Goal: Task Accomplishment & Management: Complete application form

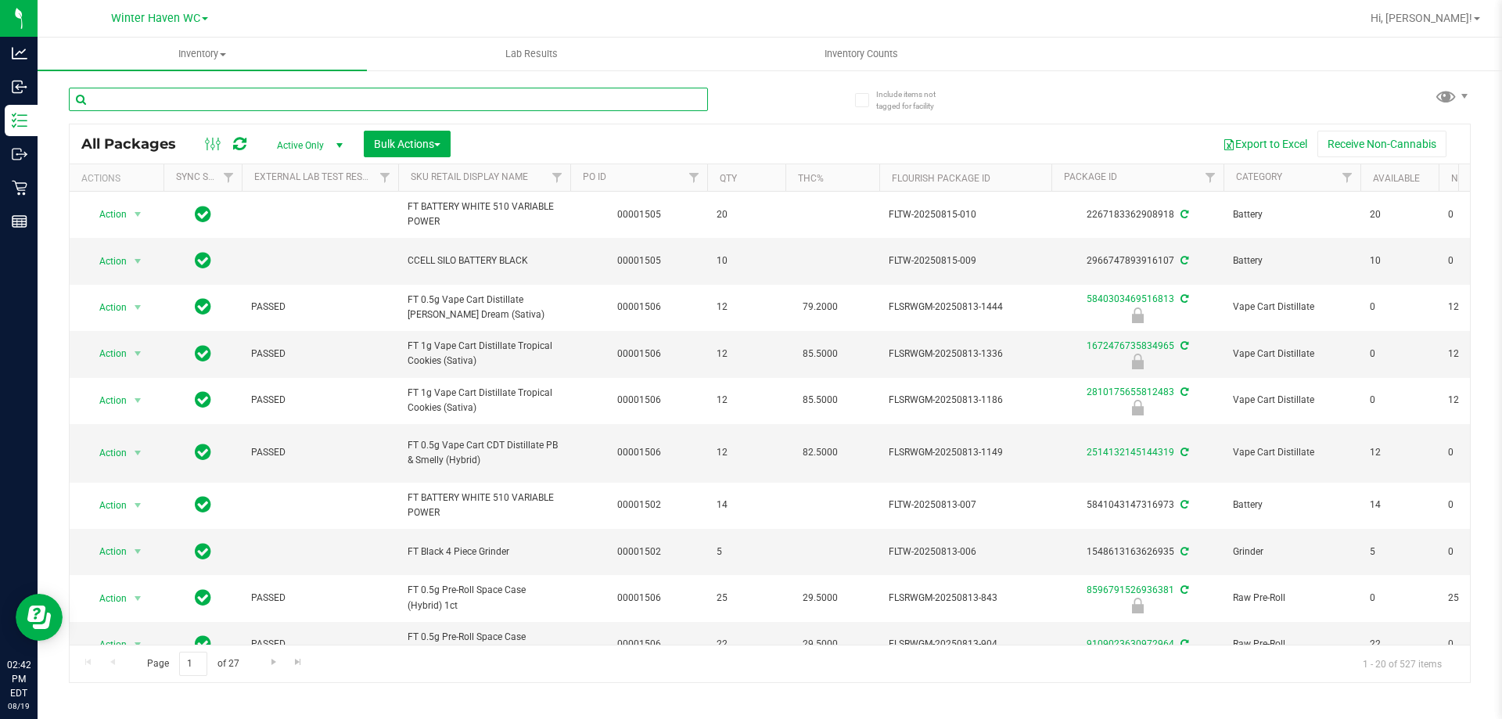
click at [172, 99] on input "text" at bounding box center [388, 99] width 639 height 23
type input "098"
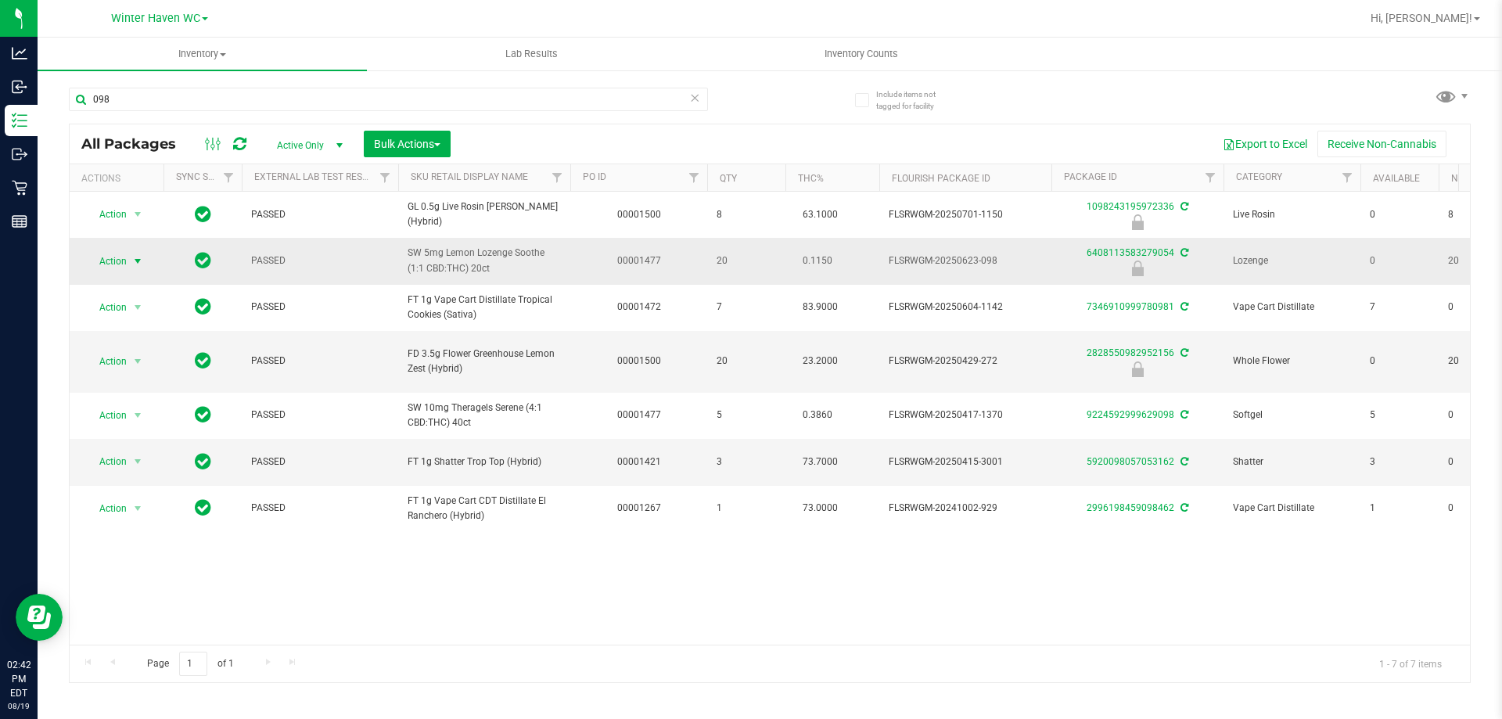
click at [116, 272] on span "Action" at bounding box center [106, 261] width 42 height 22
click at [127, 441] on li "Unlock package" at bounding box center [136, 452] width 100 height 23
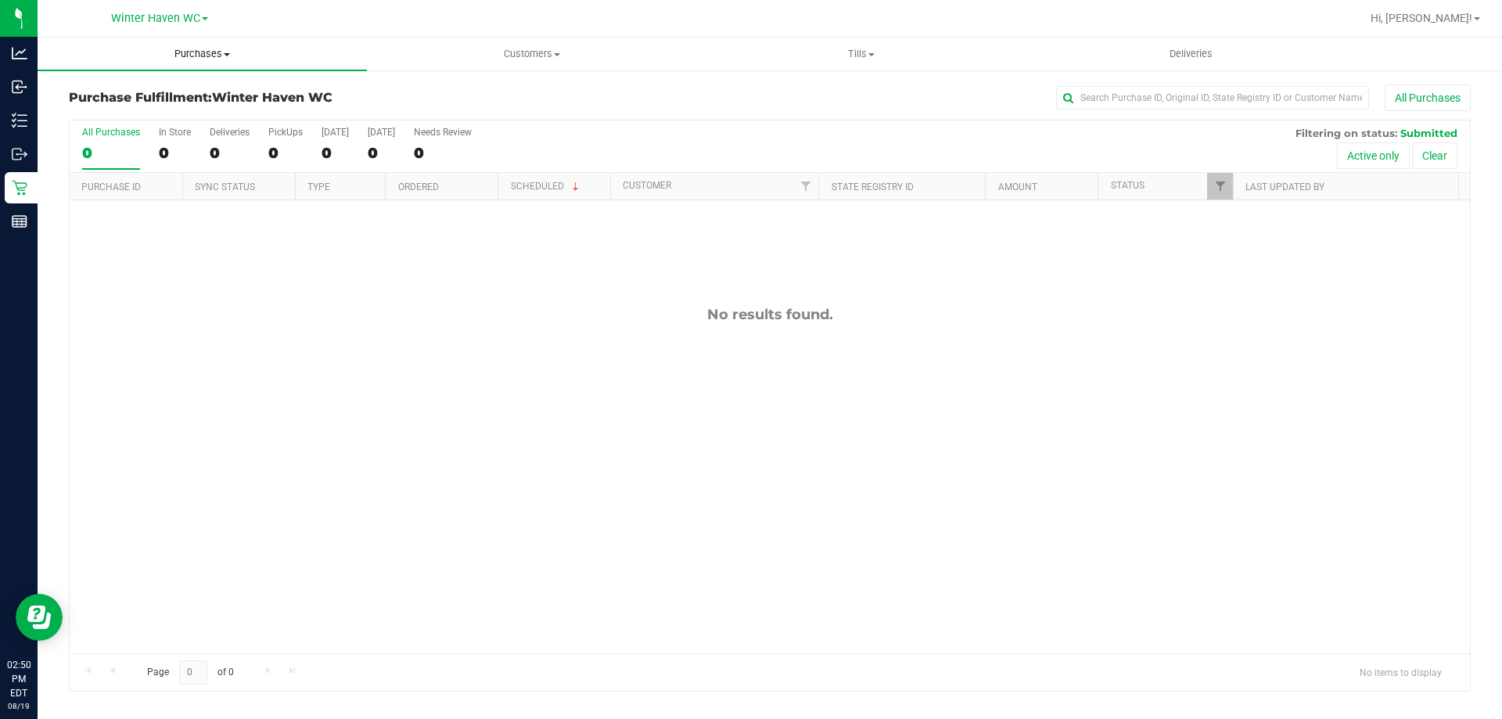
click at [200, 55] on span "Purchases" at bounding box center [202, 54] width 329 height 14
click at [128, 108] on span "Fulfillment" at bounding box center [86, 112] width 97 height 13
click at [192, 49] on span "Purchases" at bounding box center [202, 54] width 329 height 14
click at [152, 114] on li "Fulfillment" at bounding box center [202, 113] width 329 height 19
click at [196, 58] on span "Purchases" at bounding box center [202, 54] width 329 height 14
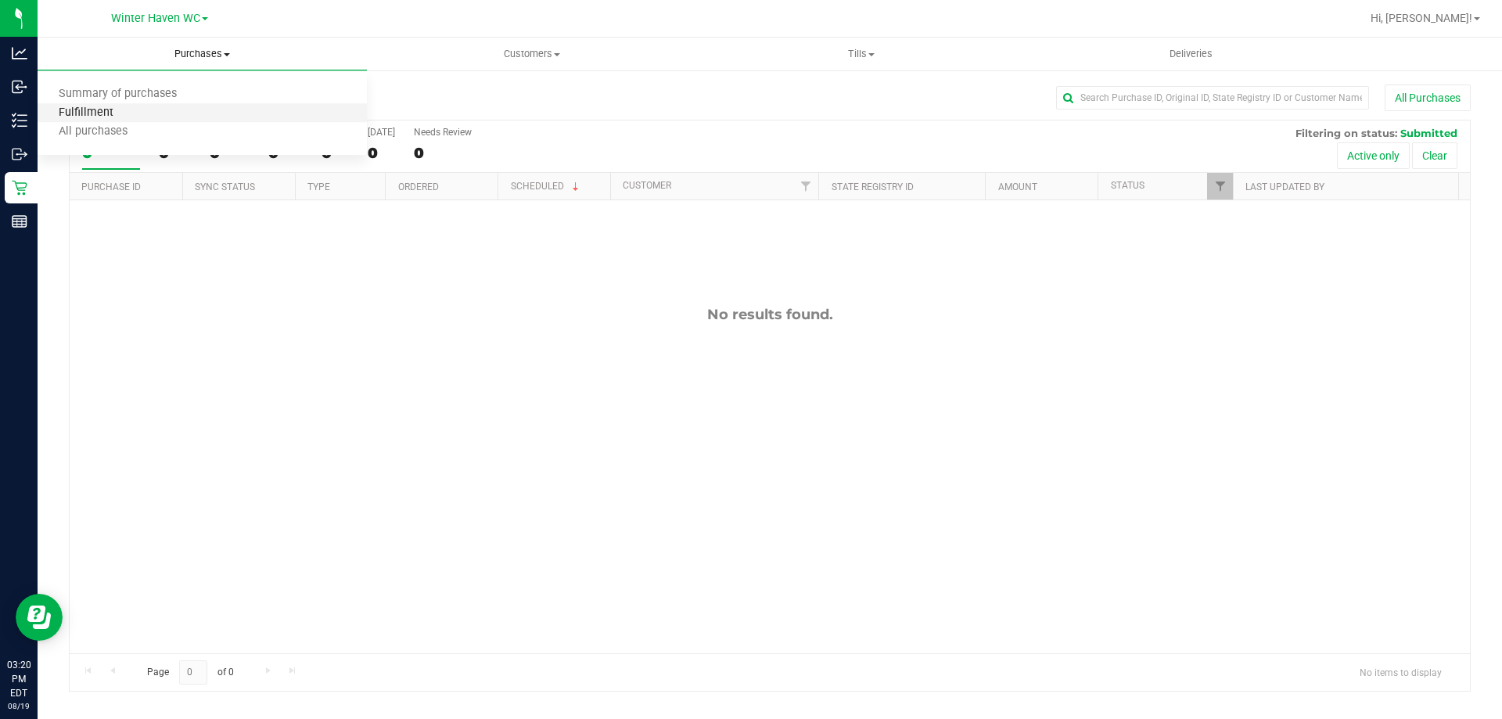
click at [122, 112] on span "Fulfillment" at bounding box center [86, 112] width 97 height 13
click at [535, 52] on span "Customers" at bounding box center [532, 54] width 328 height 14
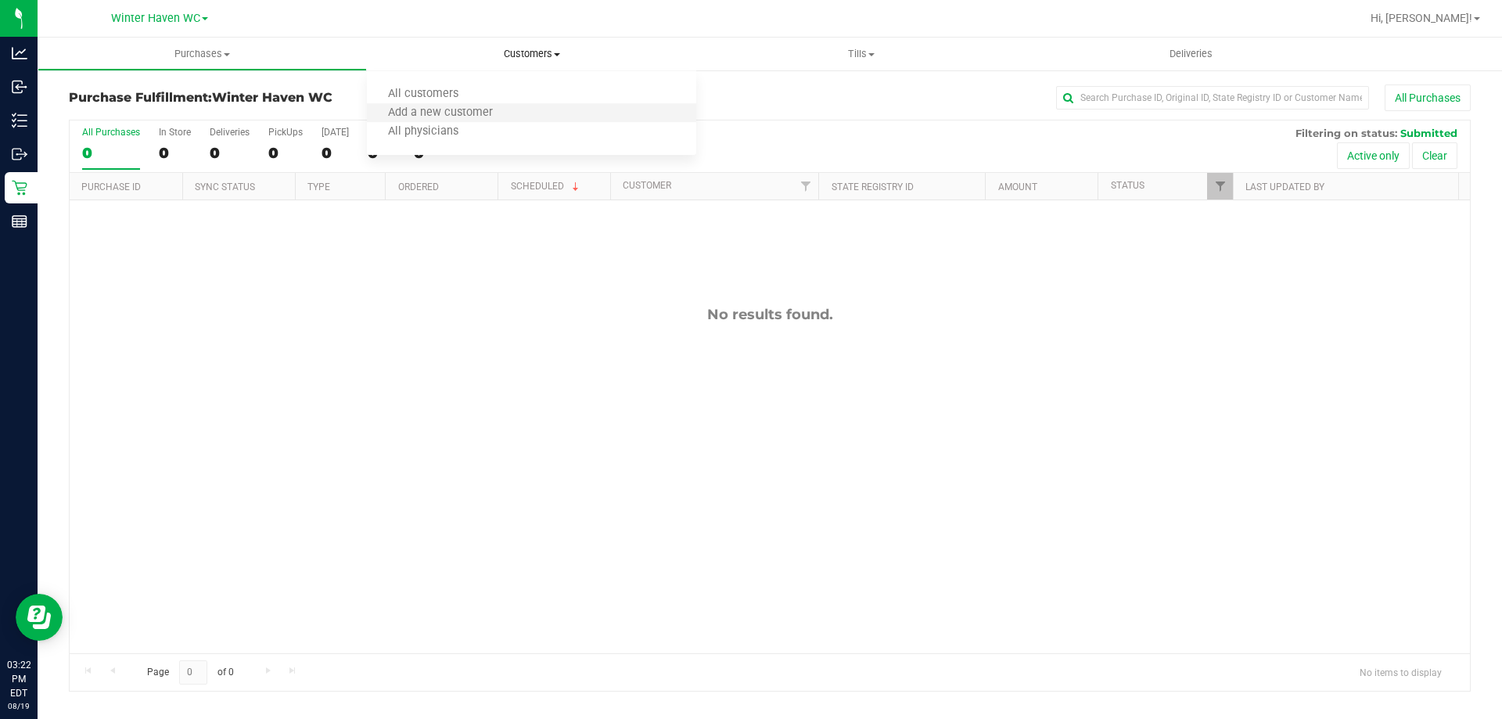
click at [516, 117] on li "Add a new customer" at bounding box center [531, 113] width 329 height 19
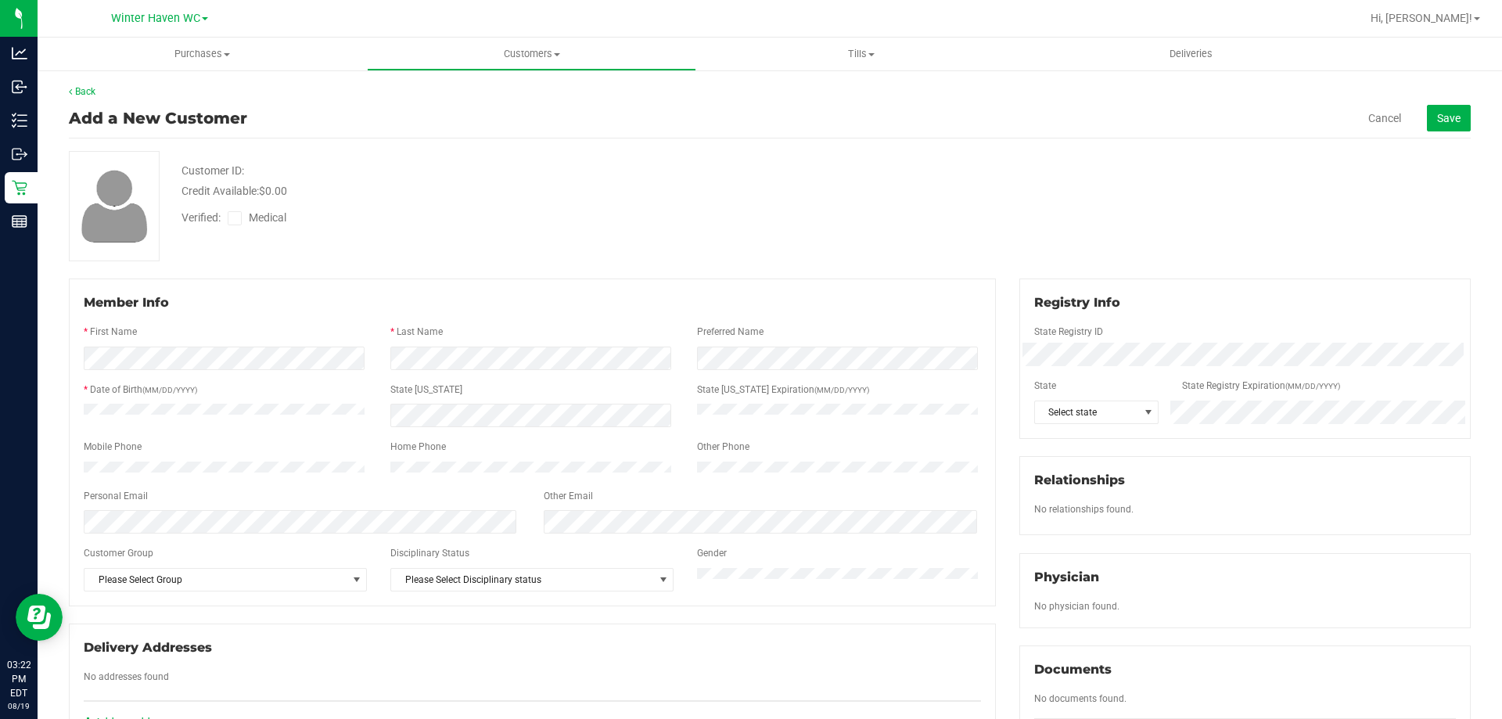
click at [602, 341] on div "* Last Name" at bounding box center [532, 334] width 307 height 18
click at [1084, 410] on span "Select state" at bounding box center [1087, 412] width 104 height 22
click at [885, 232] on div "Customer ID: Credit Available: $0.00 Verified: Medical" at bounding box center [769, 206] width 1425 height 110
drag, startPoint x: 233, startPoint y: 218, endPoint x: 253, endPoint y: 237, distance: 27.7
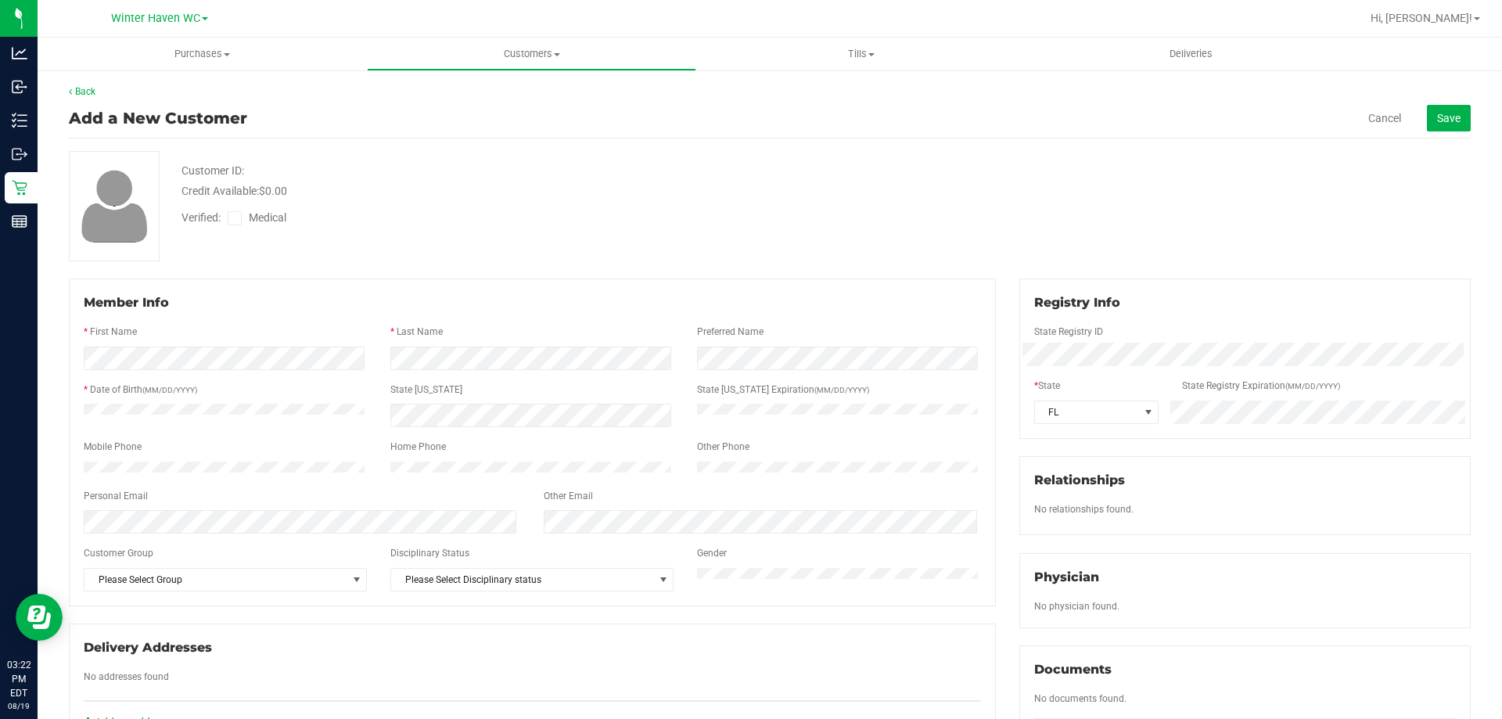
click at [234, 218] on icon at bounding box center [235, 218] width 10 height 0
click at [0, 0] on input "Medical" at bounding box center [0, 0] width 0 height 0
click at [264, 252] on div "Customer ID: Credit Available: $0.00 Verified: Medical" at bounding box center [769, 206] width 1425 height 110
click at [1434, 110] on button "Save" at bounding box center [1449, 118] width 44 height 27
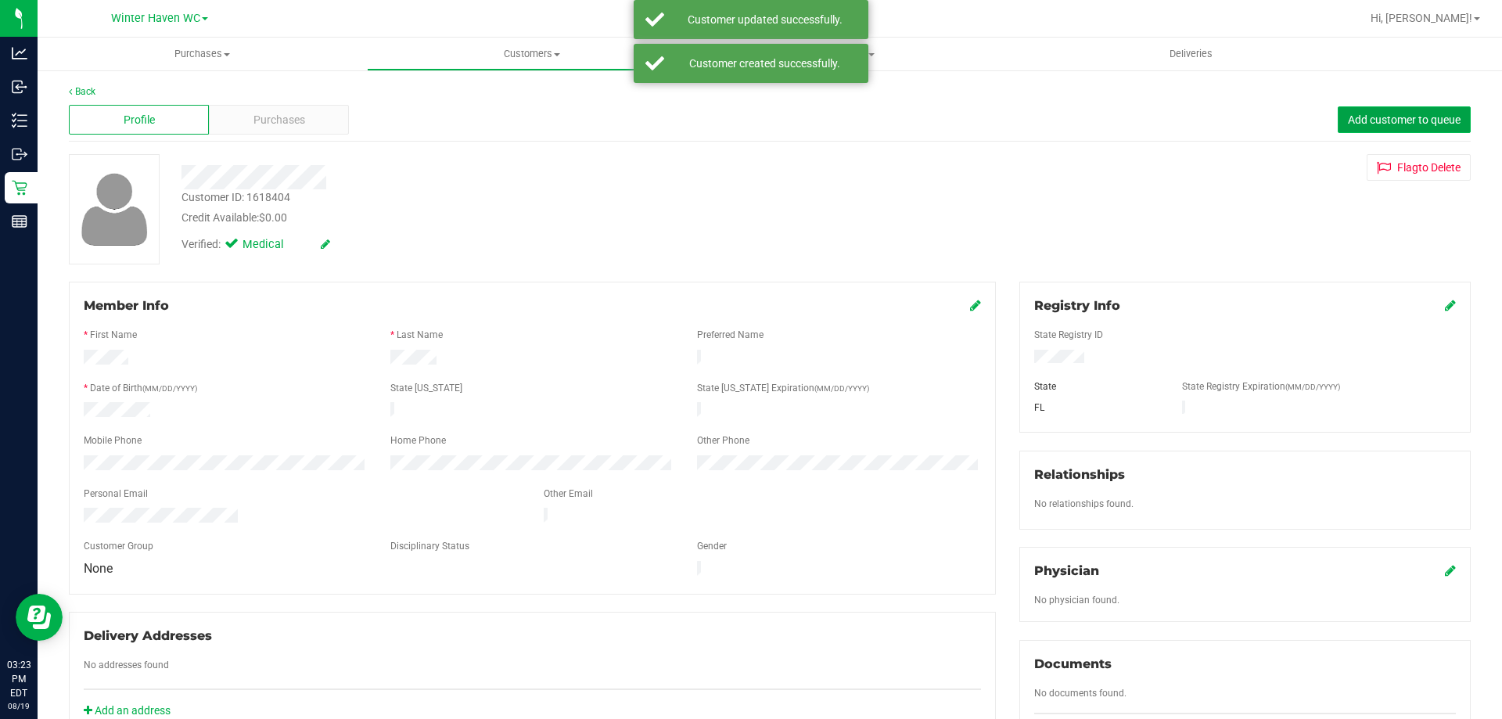
click at [1412, 118] on span "Add customer to queue" at bounding box center [1404, 119] width 113 height 13
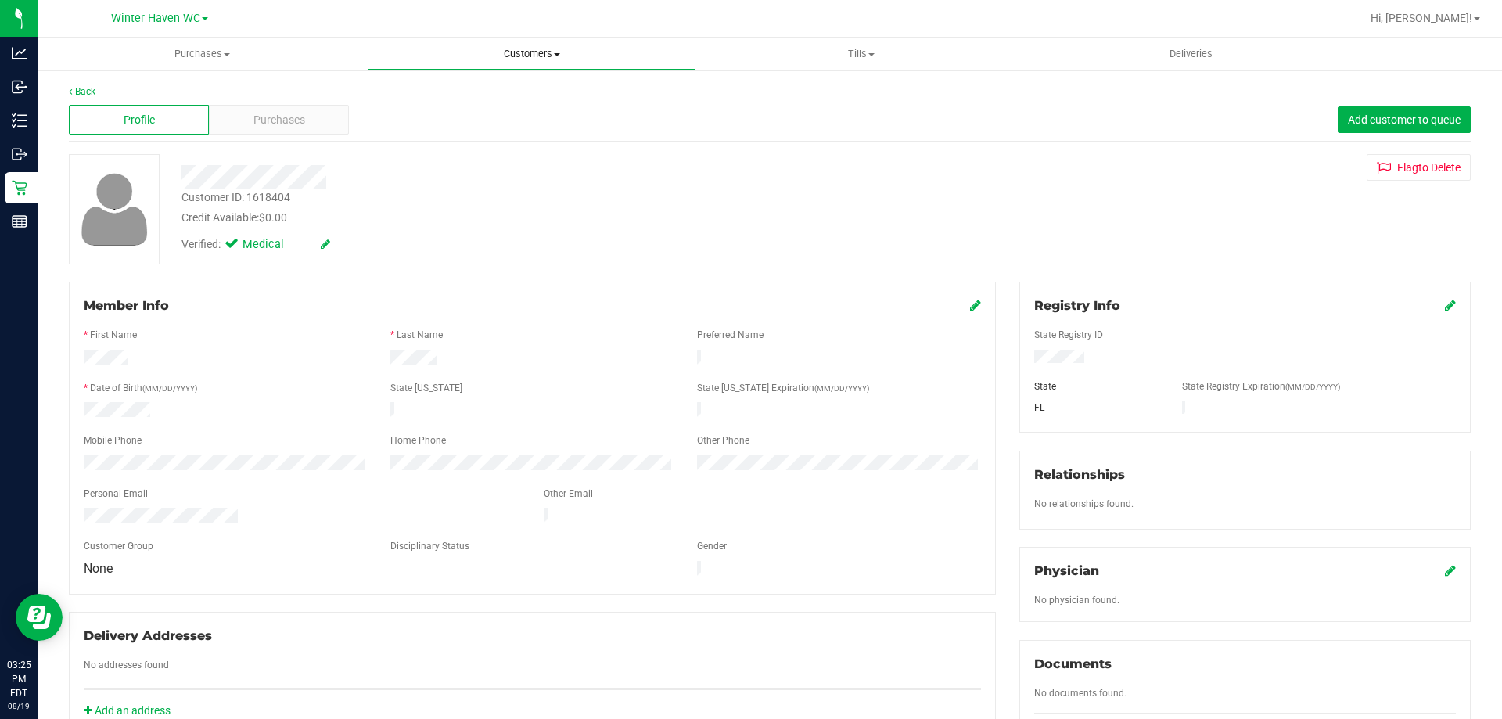
click at [513, 53] on span "Customers" at bounding box center [532, 54] width 328 height 14
click at [198, 45] on uib-tab-heading "Purchases Summary of purchases Fulfillment All purchases" at bounding box center [202, 53] width 328 height 31
click at [138, 113] on li "Fulfillment" at bounding box center [202, 113] width 329 height 19
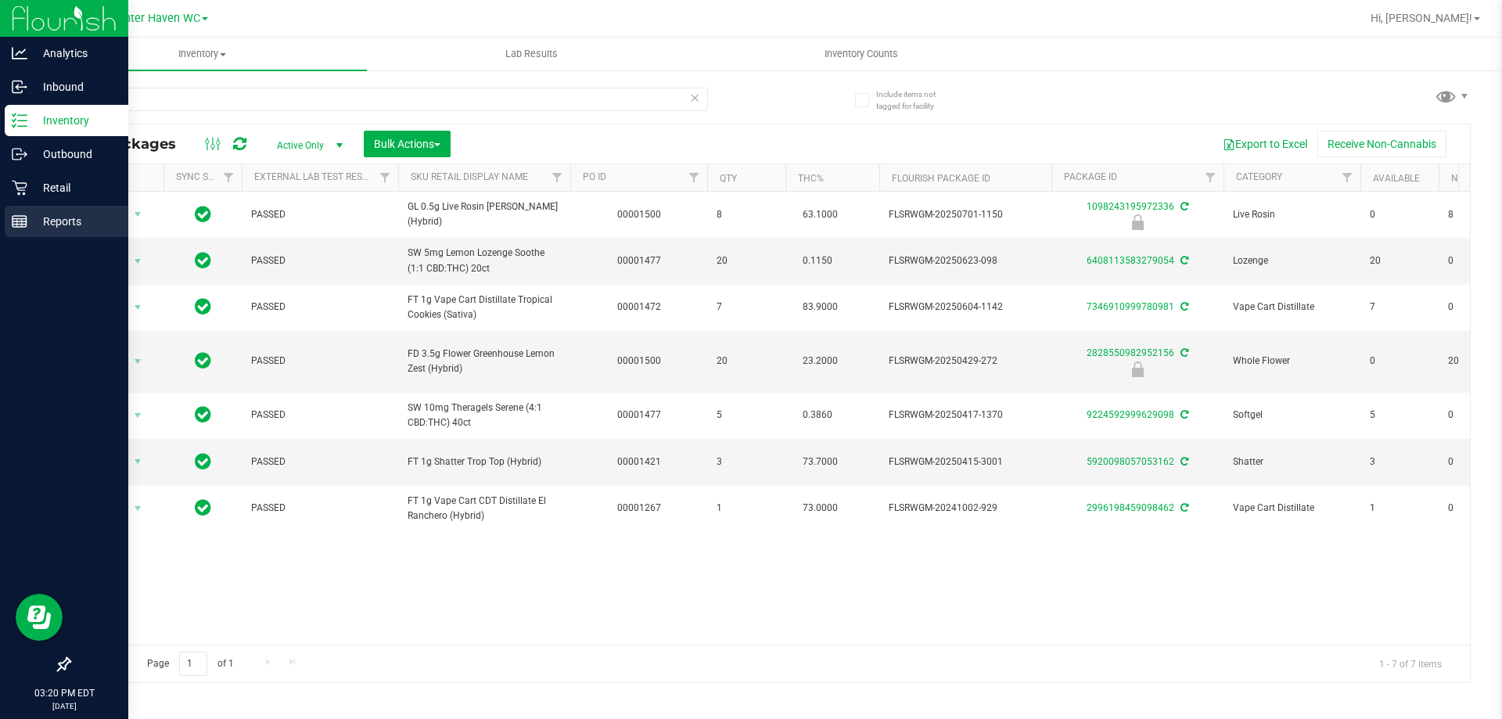
click at [23, 220] on icon at bounding box center [20, 222] width 16 height 16
